Goal: Download file/media

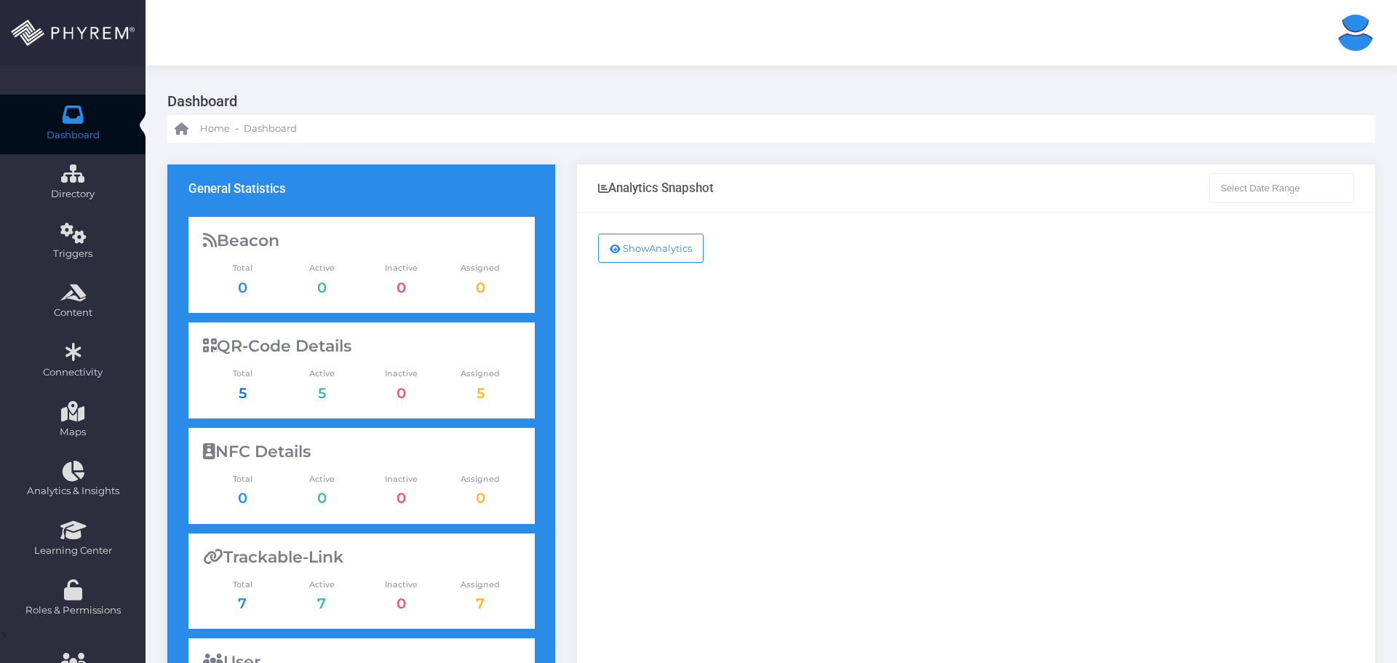
click at [244, 396] on link "5" at bounding box center [243, 392] width 8 height 17
type input "[DATE] - [DATE]"
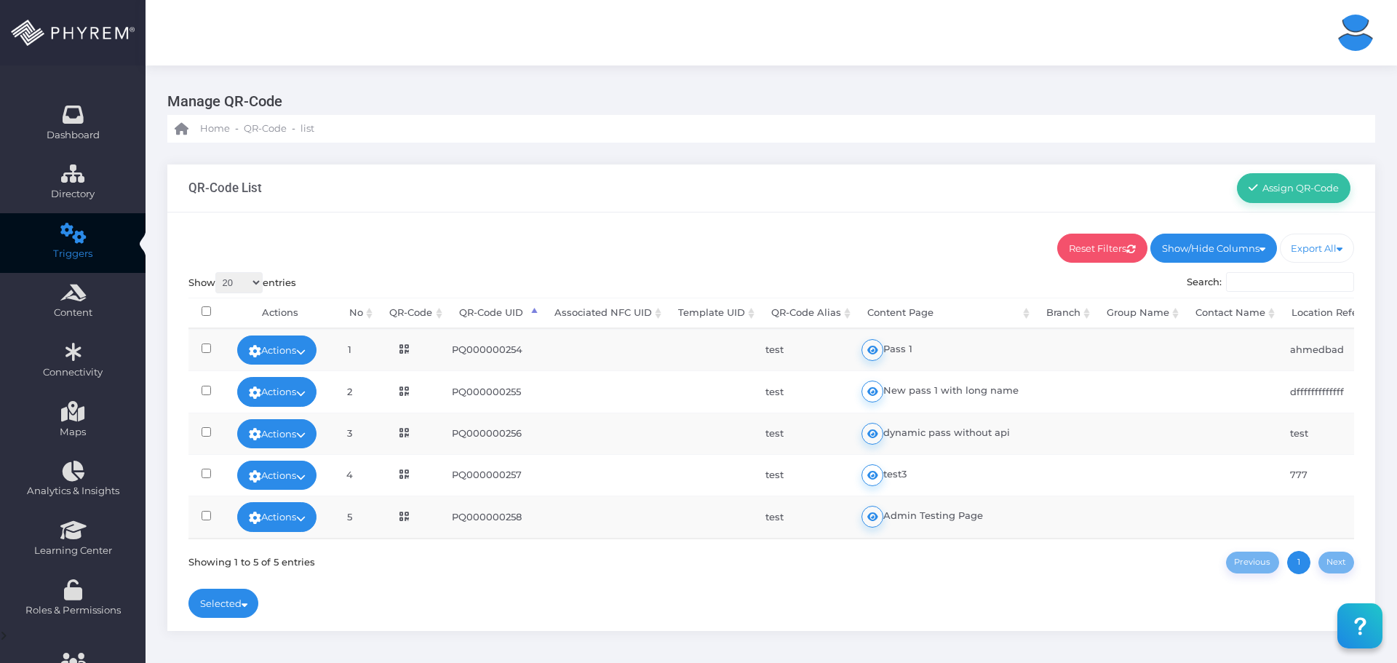
click at [295, 388] on link "Actions" at bounding box center [277, 391] width 80 height 29
click at [652, 383] on td at bounding box center [597, 390] width 124 height 41
click at [409, 391] on icon at bounding box center [403, 391] width 9 height 10
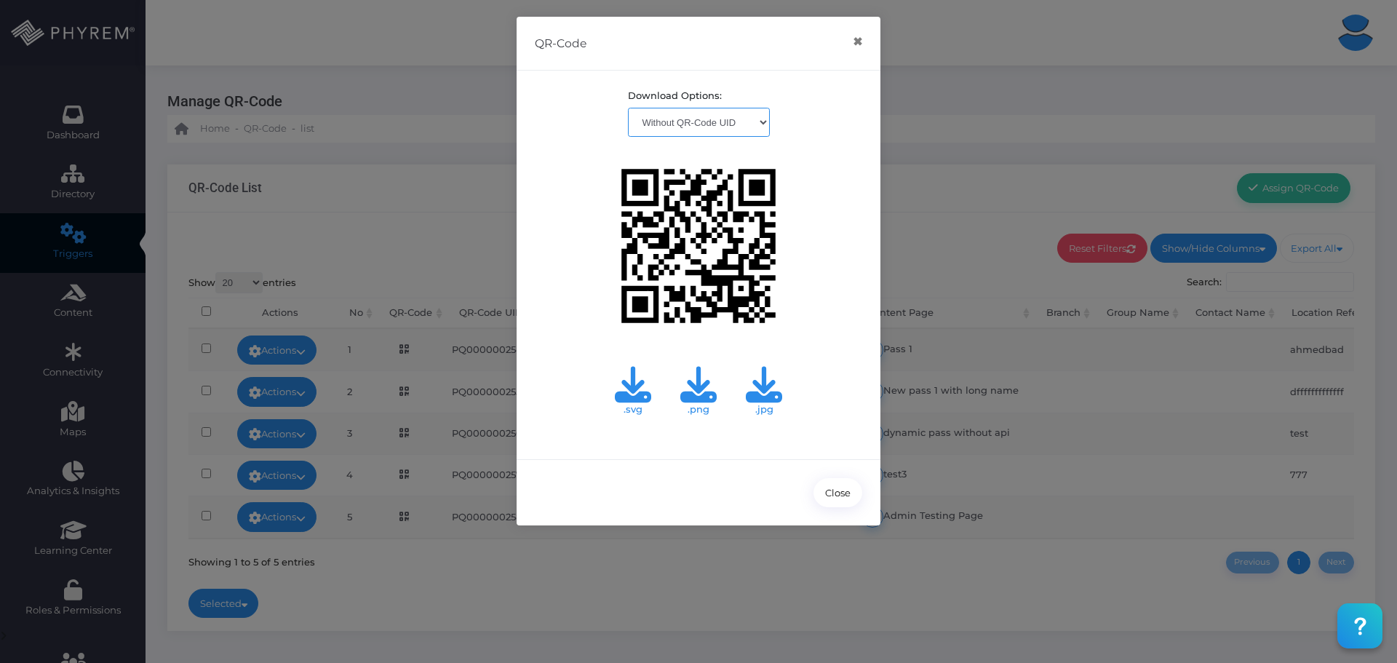
click at [738, 113] on select "With QR-Code UID Without QR-Code UID" at bounding box center [699, 122] width 142 height 29
click at [802, 219] on div "Download Options: With QR-Code UID Without QR-Code UID PQ000000255 .svg .png .j…" at bounding box center [698, 265] width 364 height 388
